Goal: Information Seeking & Learning: Learn about a topic

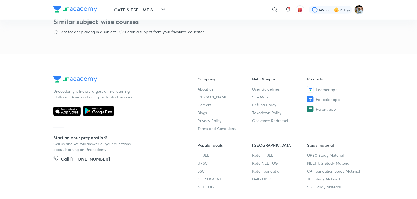
scroll to position [314, 0]
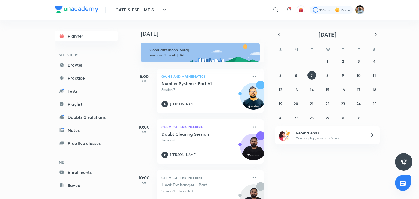
click at [389, 53] on div "[DATE] Good afternoon, Suraj You have 4 events [DATE] 6:00 AM GA, GS and Mathem…" at bounding box center [275, 110] width 285 height 180
